Goal: Navigation & Orientation: Find specific page/section

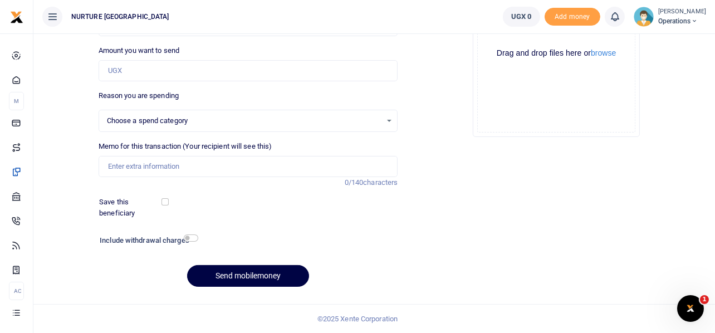
click at [439, 128] on div "Drop your files here Drag and drop files here or browse Powered by Uppy" at bounding box center [556, 53] width 300 height 185
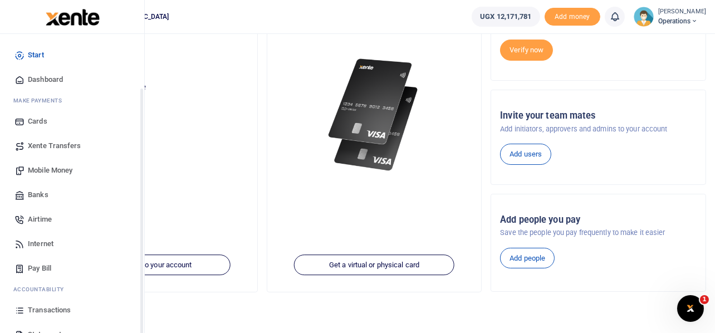
scroll to position [64, 0]
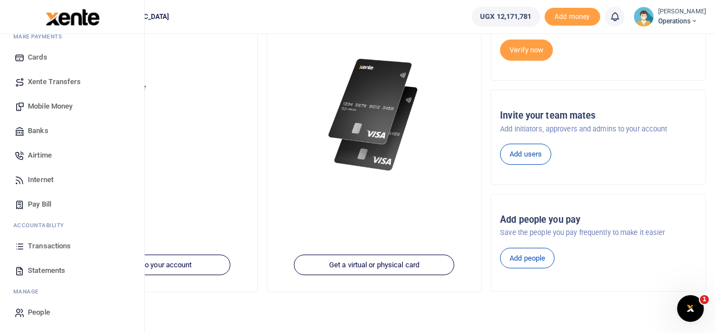
click at [59, 245] on span "Transactions" at bounding box center [49, 246] width 43 height 11
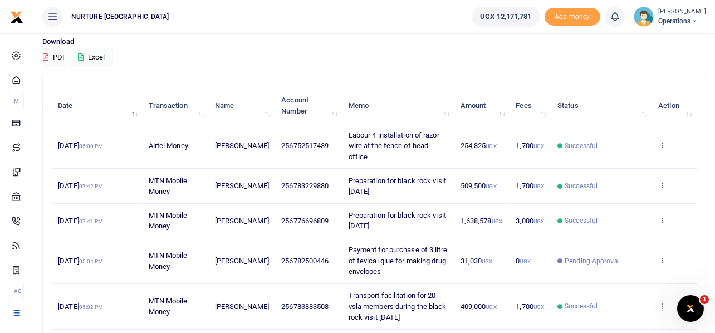
scroll to position [363, 0]
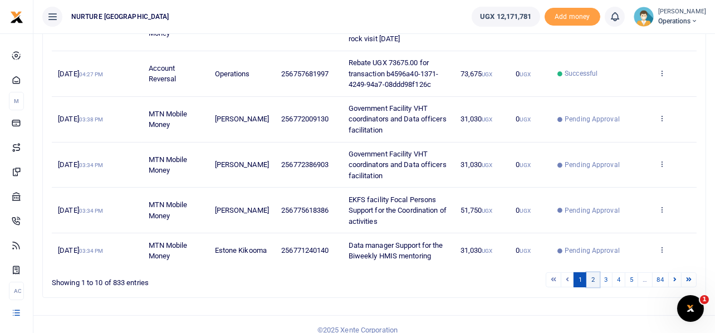
click at [595, 272] on link "2" at bounding box center [592, 279] width 13 height 15
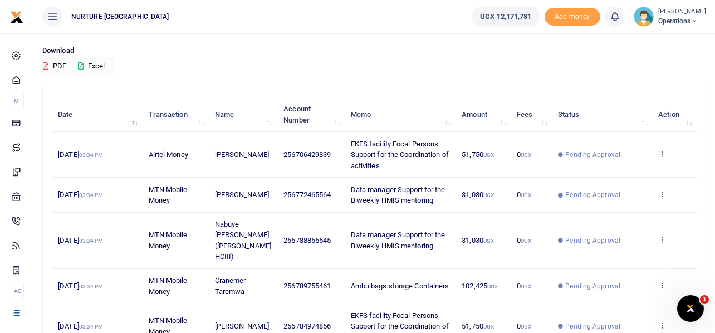
scroll to position [0, 0]
